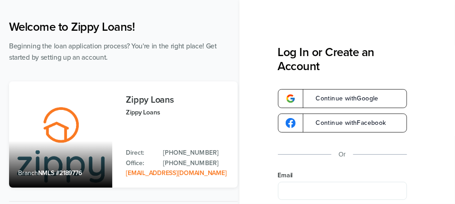
scroll to position [72, 0]
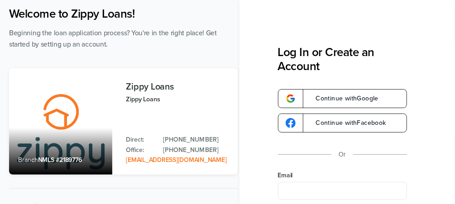
click at [353, 192] on input "Email" at bounding box center [342, 191] width 129 height 18
type input "**********"
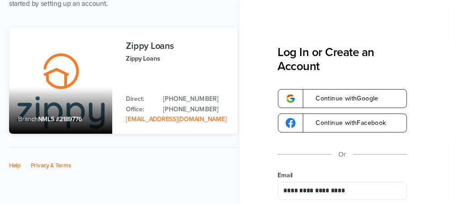
scroll to position [126, 0]
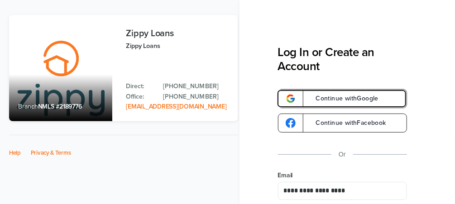
click at [345, 99] on span "Continue with Google" at bounding box center [343, 99] width 72 height 6
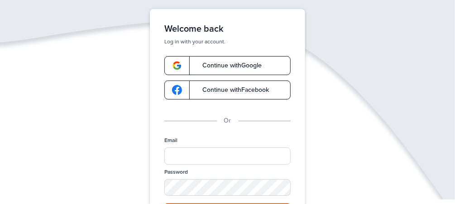
scroll to position [72, 0]
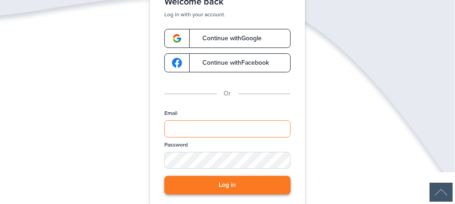
type input "**********"
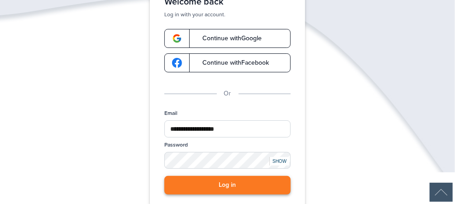
click at [231, 184] on button "Log in" at bounding box center [227, 185] width 126 height 19
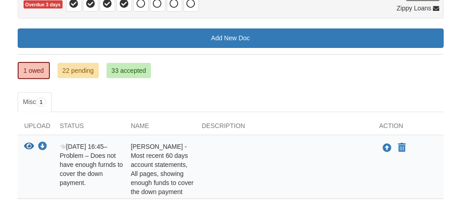
scroll to position [59, 0]
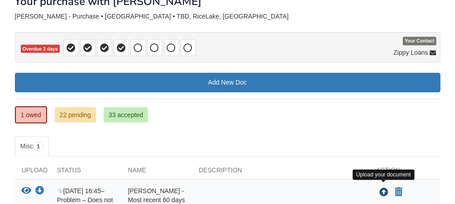
click at [383, 188] on icon "Upload Patricia Randall - Most recent 60 days account statements, All pages, sh…" at bounding box center [383, 192] width 9 height 9
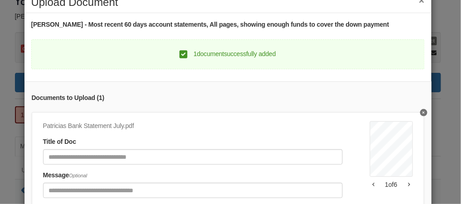
scroll to position [36, 0]
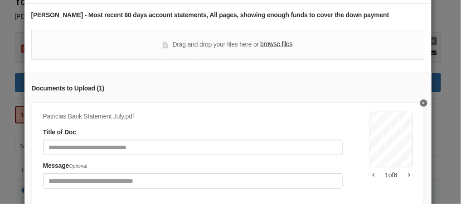
click at [408, 173] on icon "button" at bounding box center [409, 175] width 2 height 4
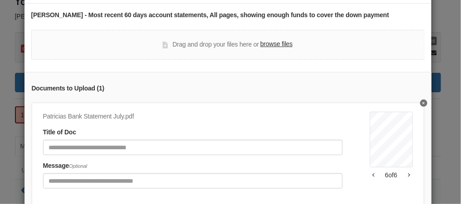
click at [372, 173] on icon "button" at bounding box center [373, 175] width 2 height 5
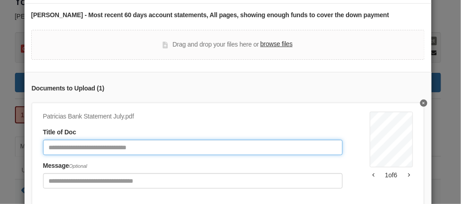
click at [162, 146] on input "Document Title" at bounding box center [192, 147] width 299 height 15
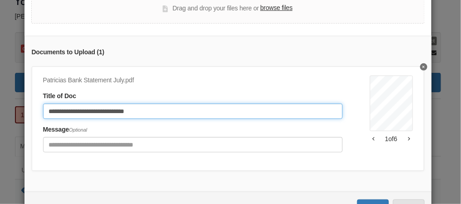
scroll to position [108, 0]
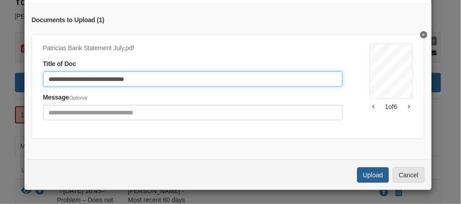
type input "**********"
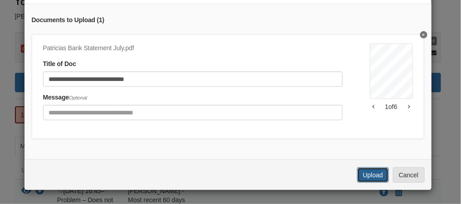
click at [372, 173] on button "Upload" at bounding box center [373, 175] width 32 height 15
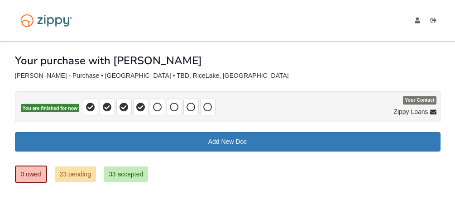
scroll to position [61, 0]
